Goal: Navigation & Orientation: Find specific page/section

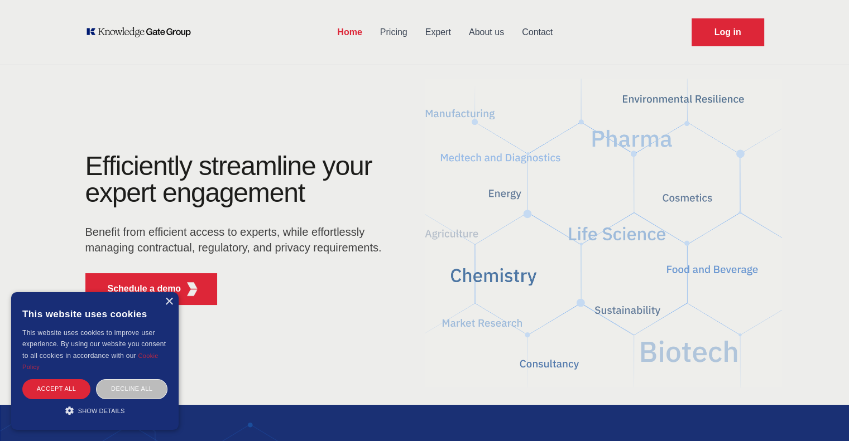
click at [396, 31] on link "Pricing" at bounding box center [393, 32] width 45 height 29
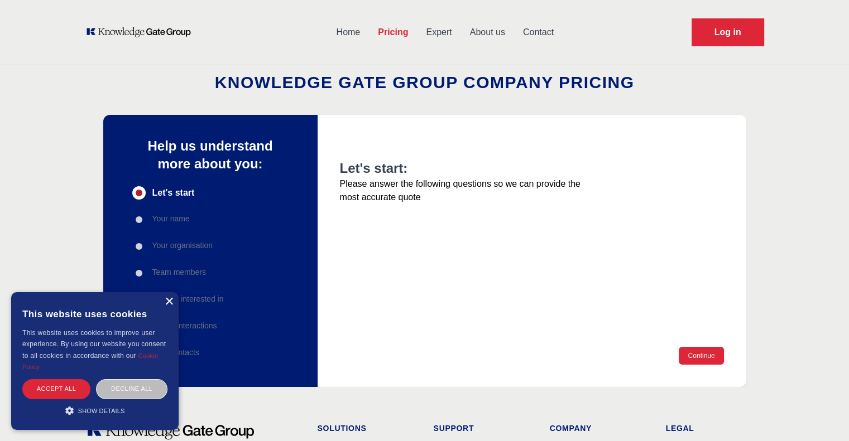
click at [169, 303] on div "×" at bounding box center [169, 302] width 8 height 8
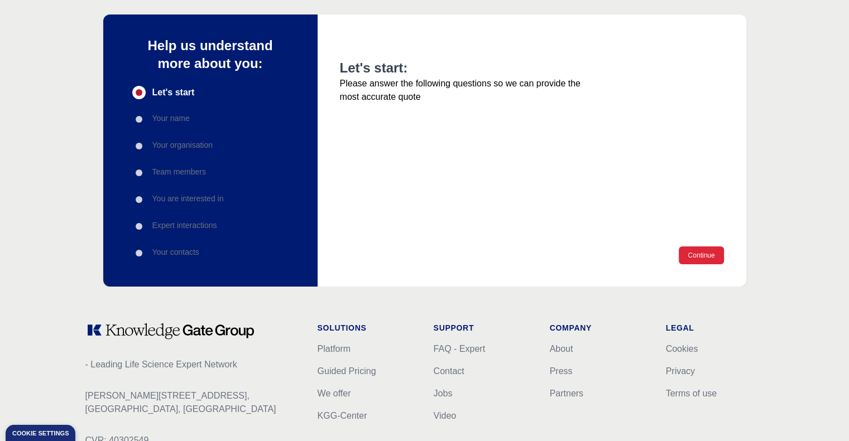
scroll to position [219, 0]
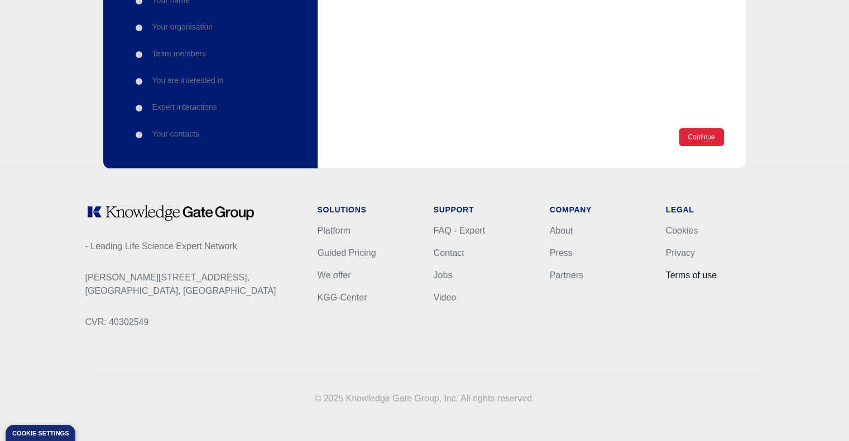
click at [683, 276] on link "Terms of use" at bounding box center [691, 275] width 51 height 9
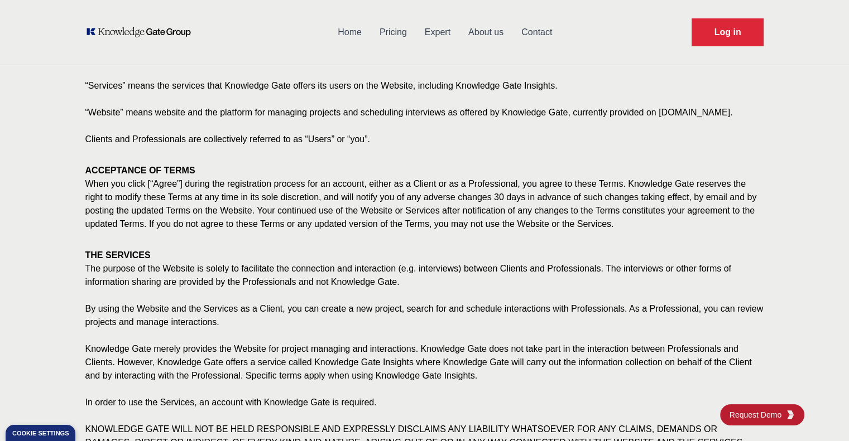
scroll to position [201, 0]
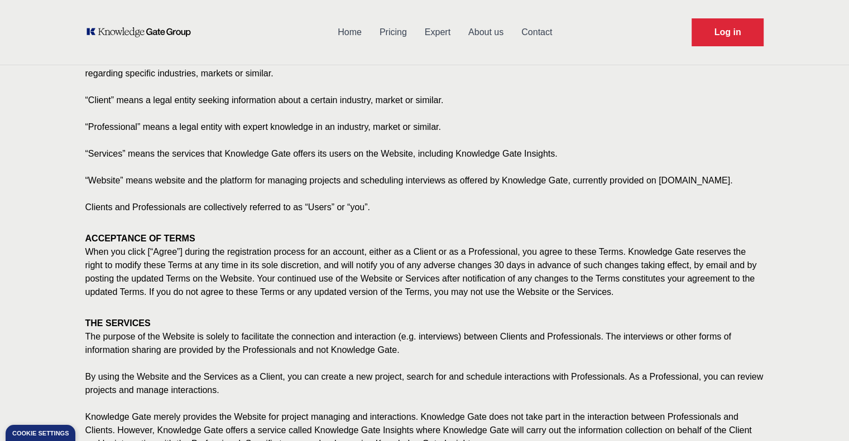
click at [335, 27] on link "Home" at bounding box center [350, 32] width 42 height 29
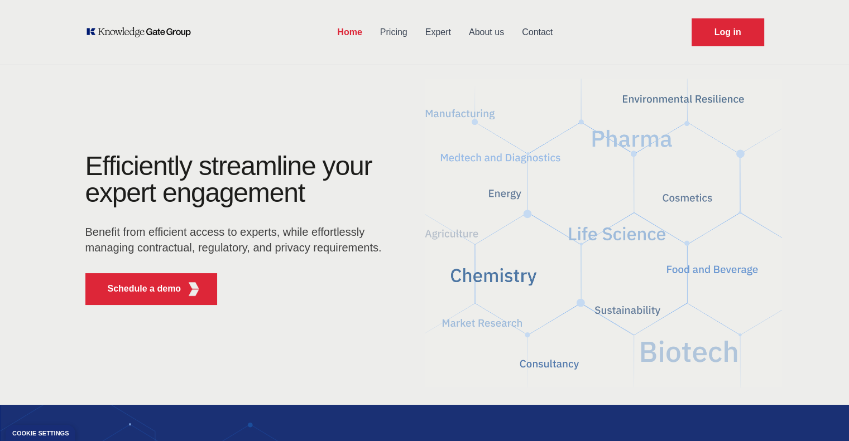
click at [441, 29] on link "Expert" at bounding box center [438, 32] width 44 height 29
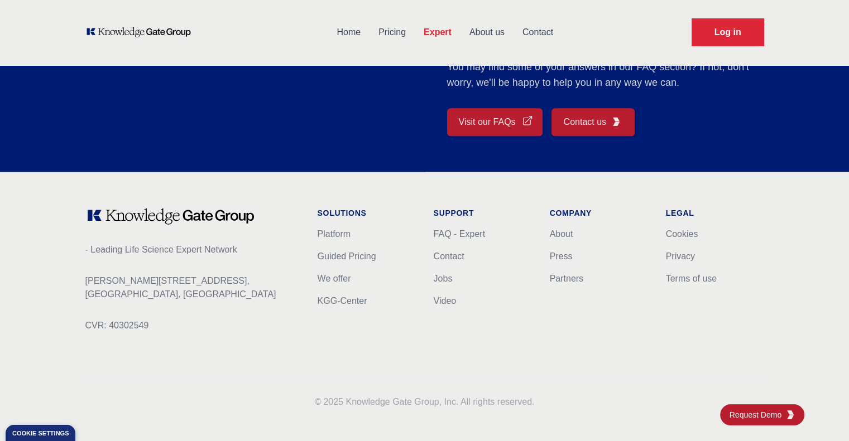
scroll to position [997, 0]
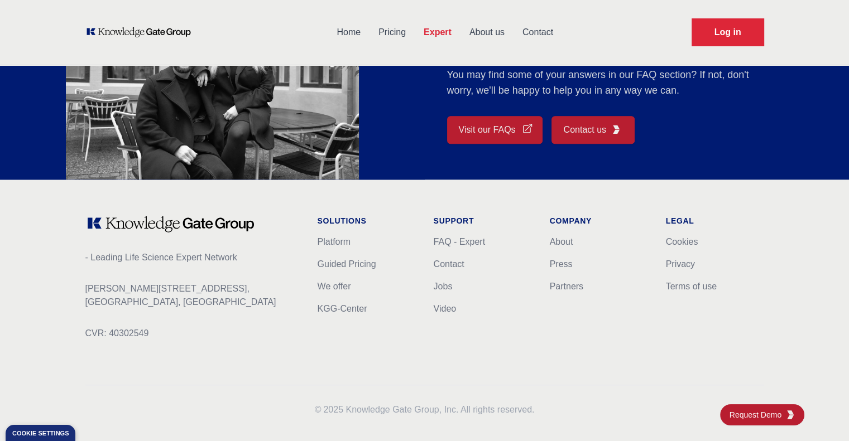
click at [566, 247] on li "About" at bounding box center [599, 241] width 98 height 13
click at [566, 245] on link "About" at bounding box center [561, 241] width 23 height 9
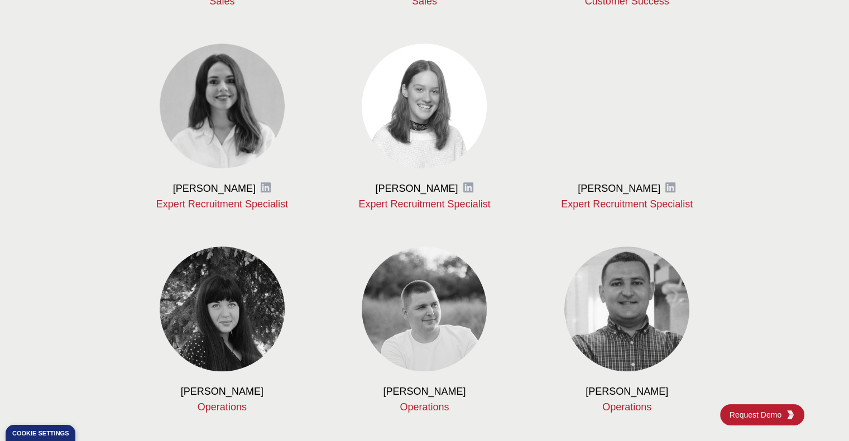
scroll to position [949, 0]
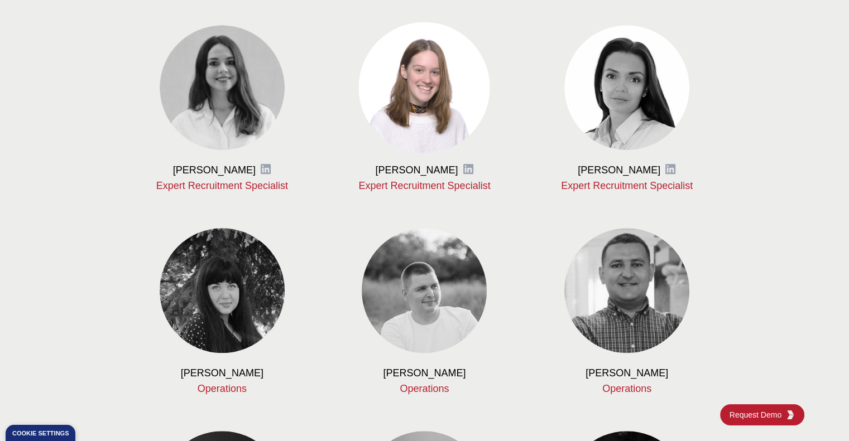
click at [445, 68] on img at bounding box center [424, 87] width 131 height 131
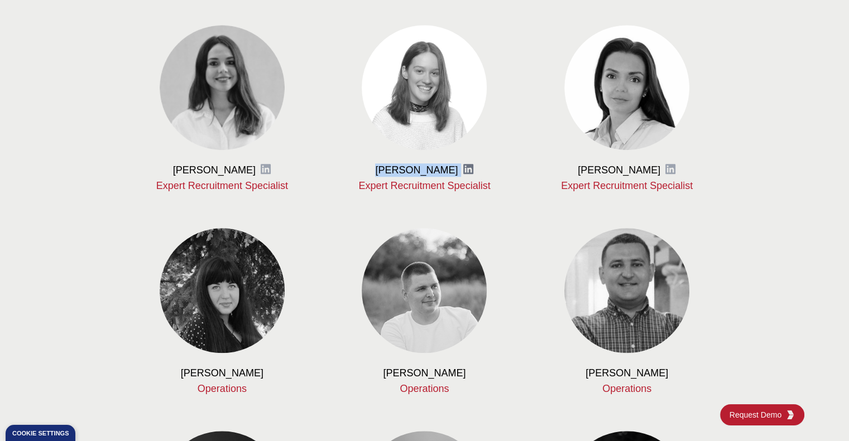
drag, startPoint x: 388, startPoint y: 167, endPoint x: 453, endPoint y: 169, distance: 64.8
click at [453, 169] on div "[PERSON_NAME] LinkedIn" at bounding box center [424, 170] width 167 height 13
copy div "[PERSON_NAME] LinkedIn"
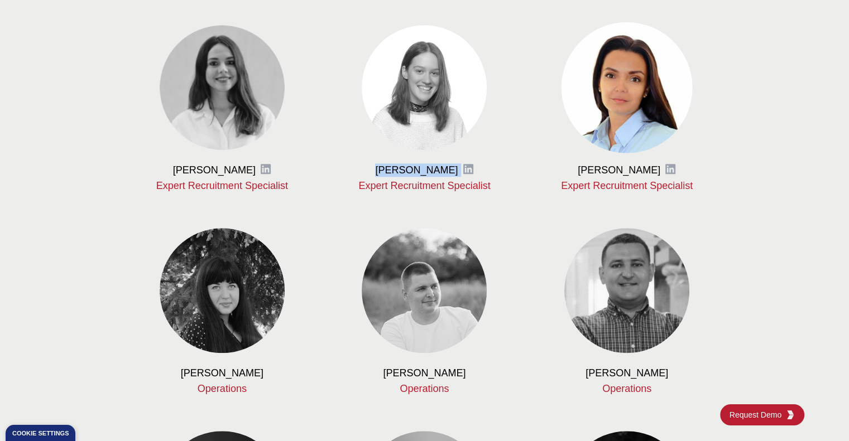
click at [639, 99] on img at bounding box center [626, 87] width 131 height 131
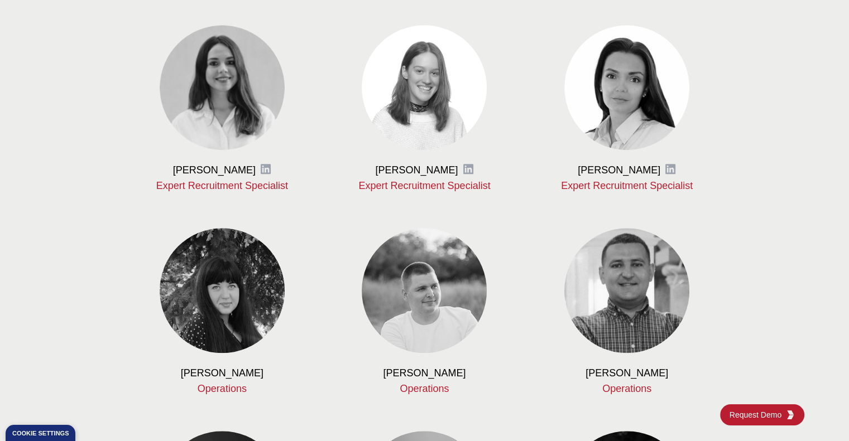
drag, startPoint x: 637, startPoint y: 174, endPoint x: 666, endPoint y: 168, distance: 29.5
click at [638, 174] on h3 "[PERSON_NAME]" at bounding box center [619, 170] width 83 height 13
click at [670, 167] on icon at bounding box center [670, 169] width 10 height 10
